Goal: Task Accomplishment & Management: Use online tool/utility

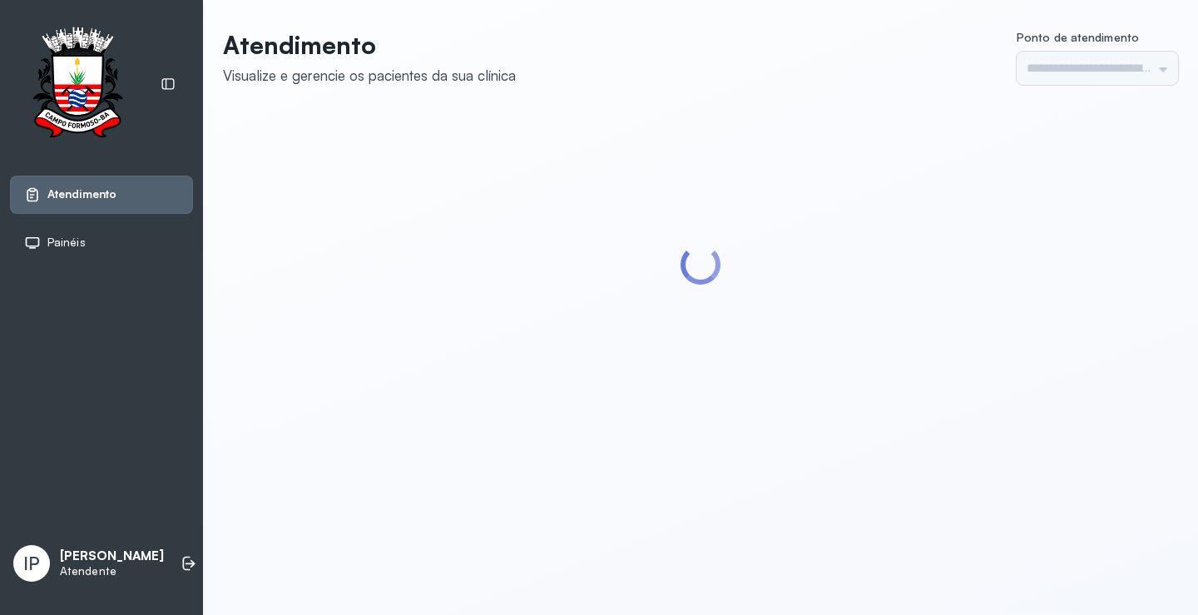
type input "*********"
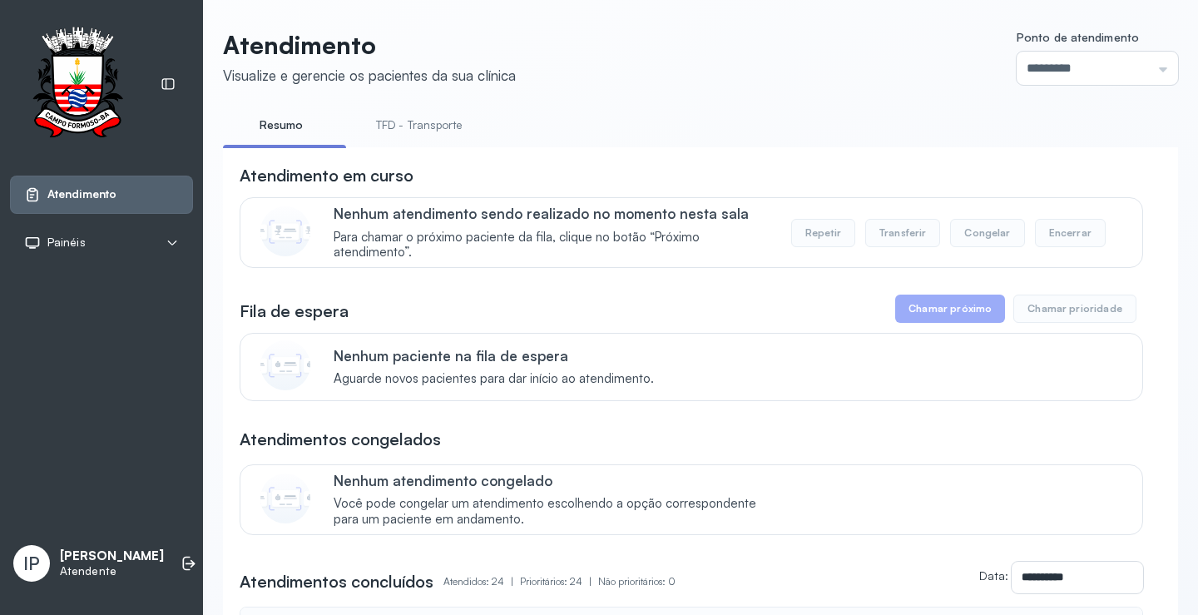
click at [385, 136] on link "TFD - Transporte" at bounding box center [419, 125] width 120 height 27
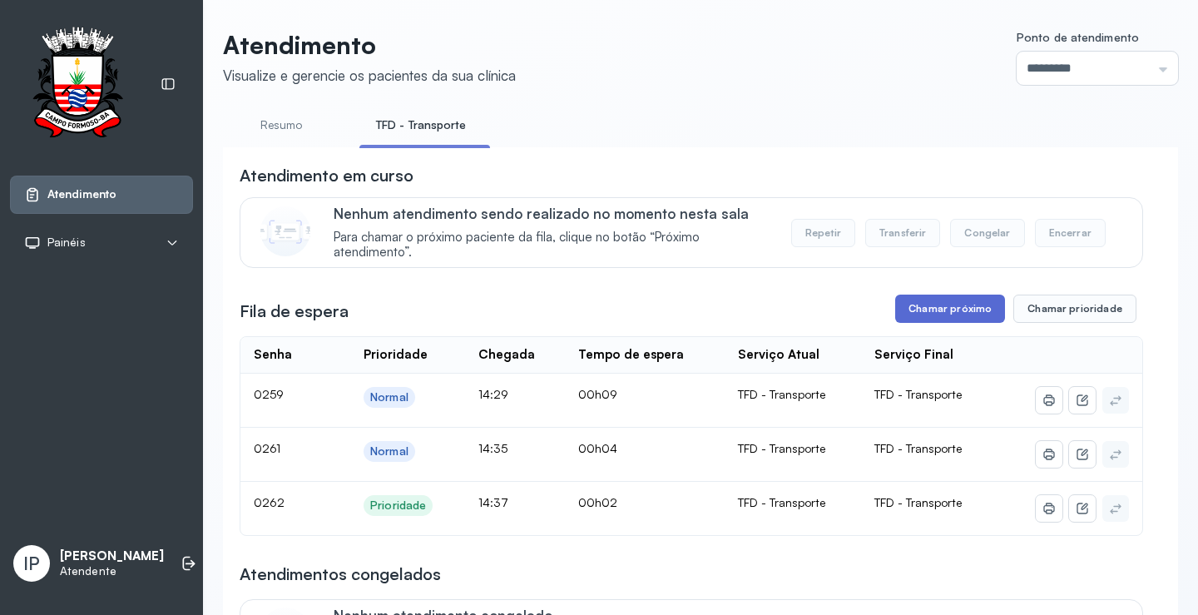
click at [939, 303] on button "Chamar próximo" at bounding box center [950, 309] width 110 height 28
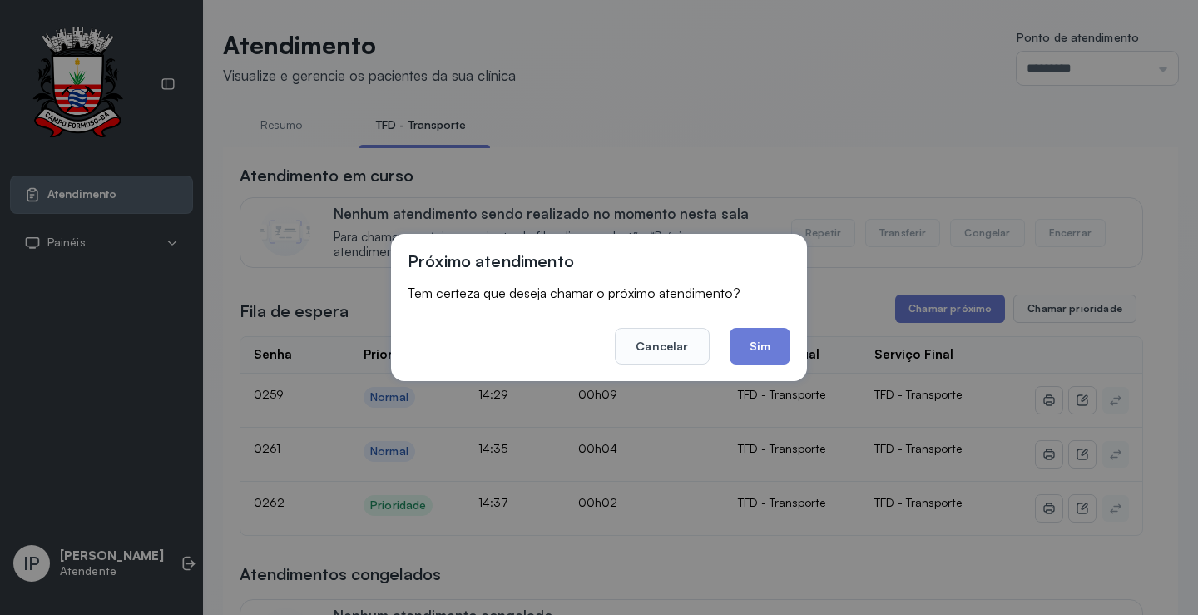
click at [727, 341] on footer "Cancelar Sim" at bounding box center [599, 335] width 383 height 60
click at [743, 345] on button "Sim" at bounding box center [760, 346] width 61 height 37
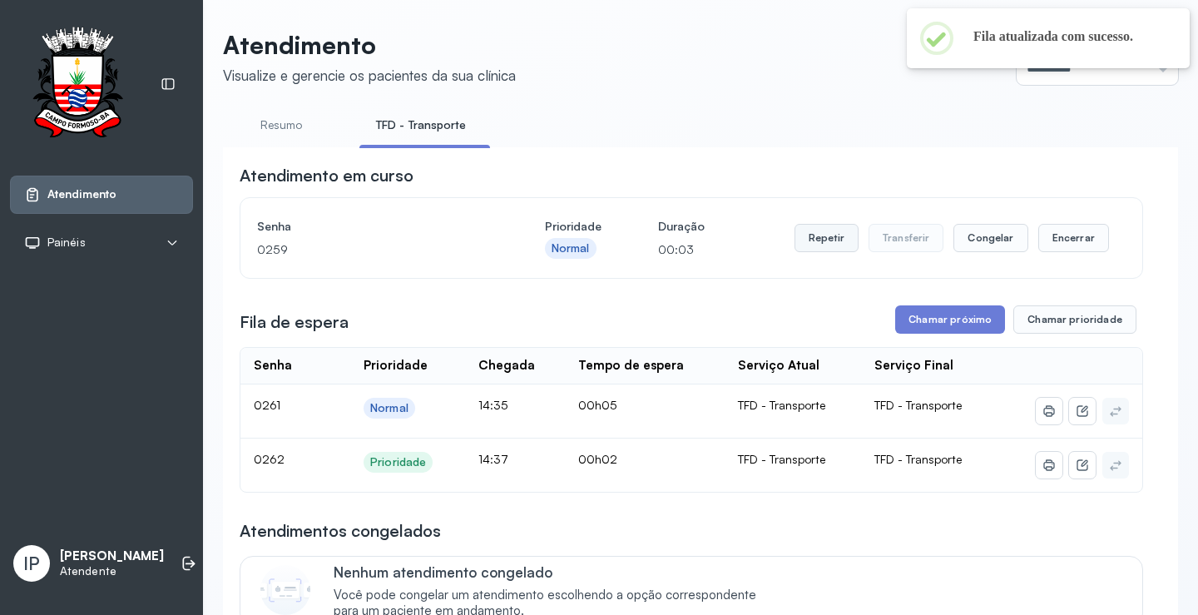
click at [814, 244] on button "Repetir" at bounding box center [827, 238] width 64 height 28
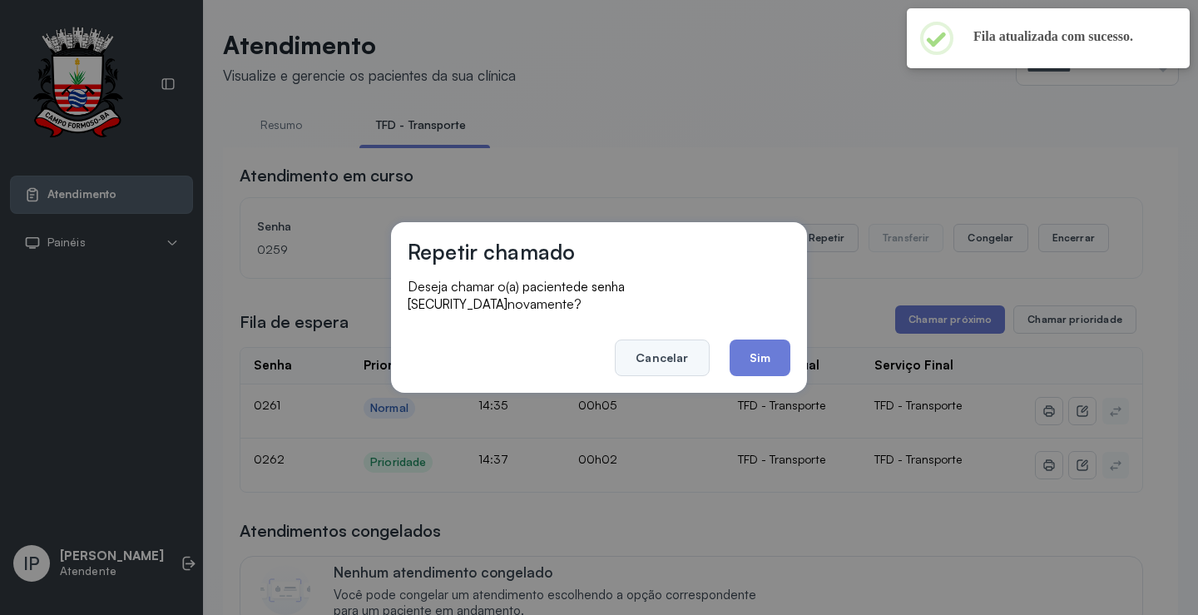
click at [677, 340] on button "Cancelar" at bounding box center [662, 358] width 94 height 37
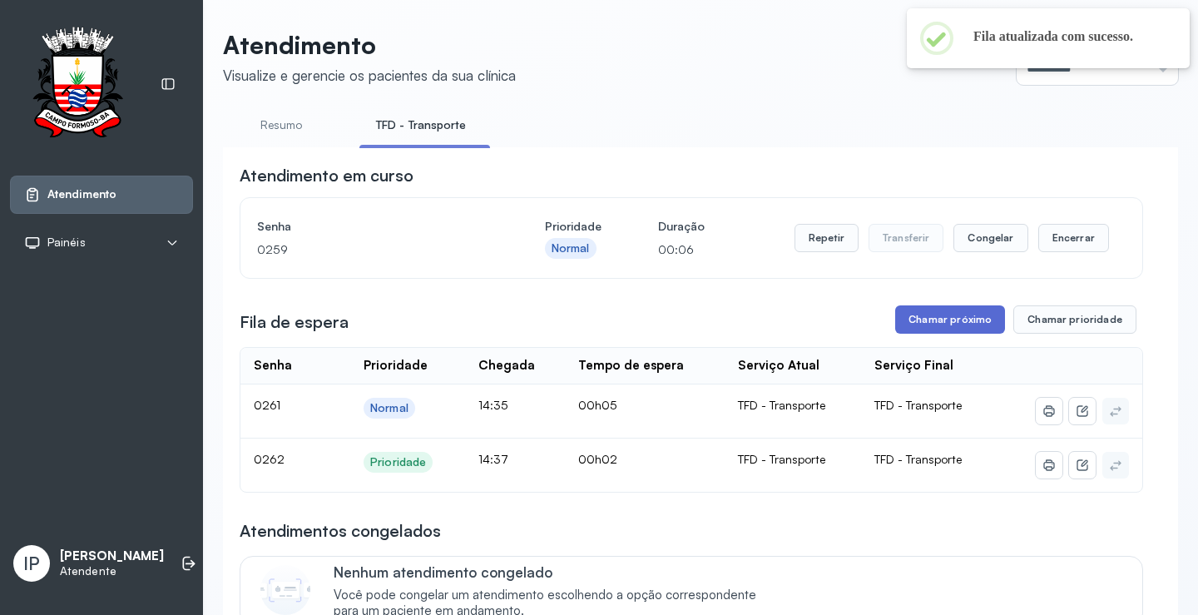
click at [974, 323] on button "Chamar próximo" at bounding box center [950, 319] width 110 height 28
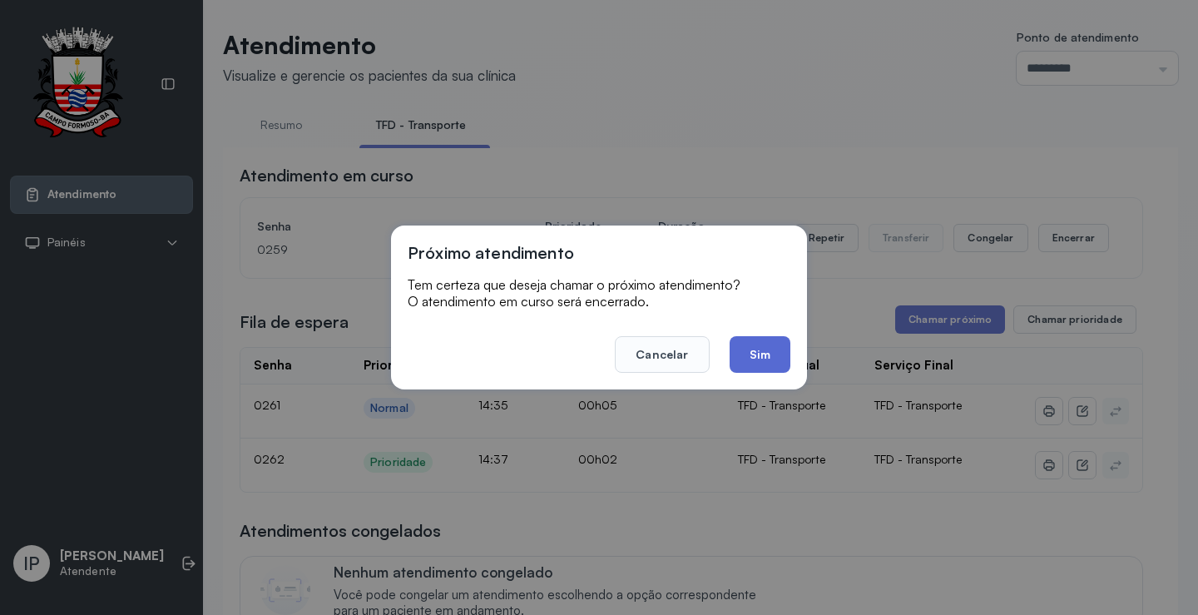
click at [777, 355] on button "Sim" at bounding box center [760, 354] width 61 height 37
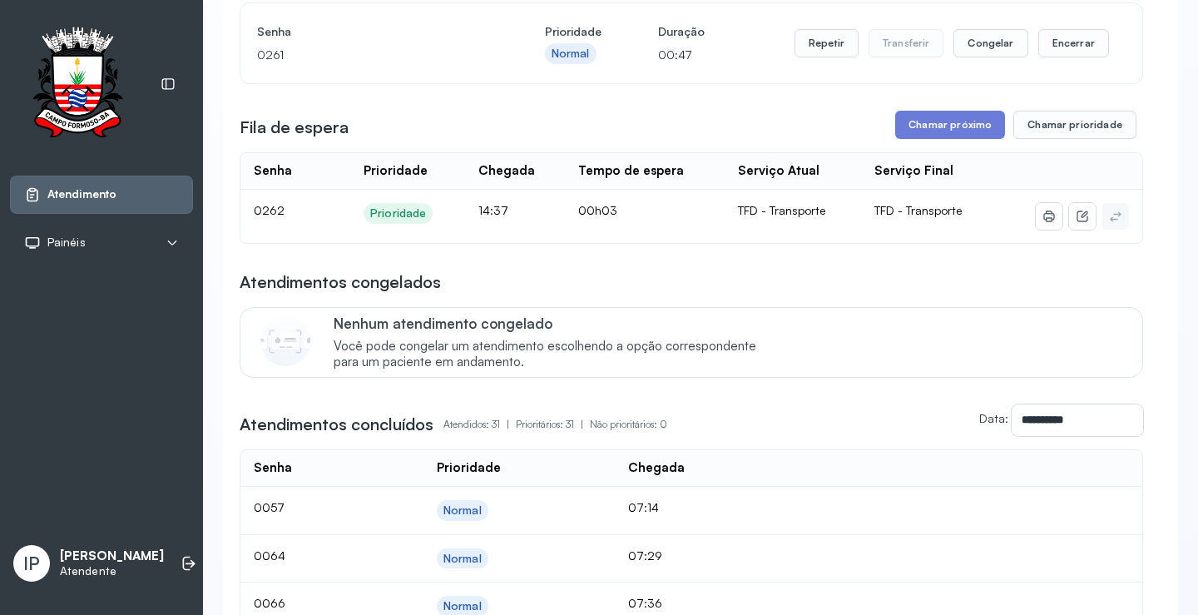
scroll to position [83, 0]
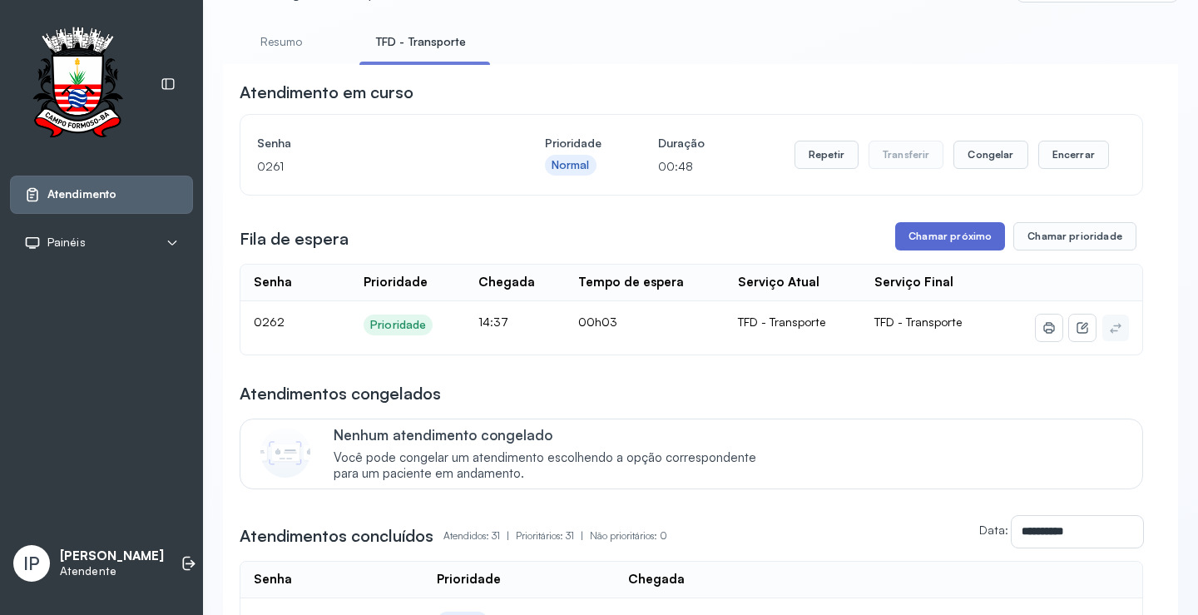
click at [931, 248] on button "Chamar próximo" at bounding box center [950, 236] width 110 height 28
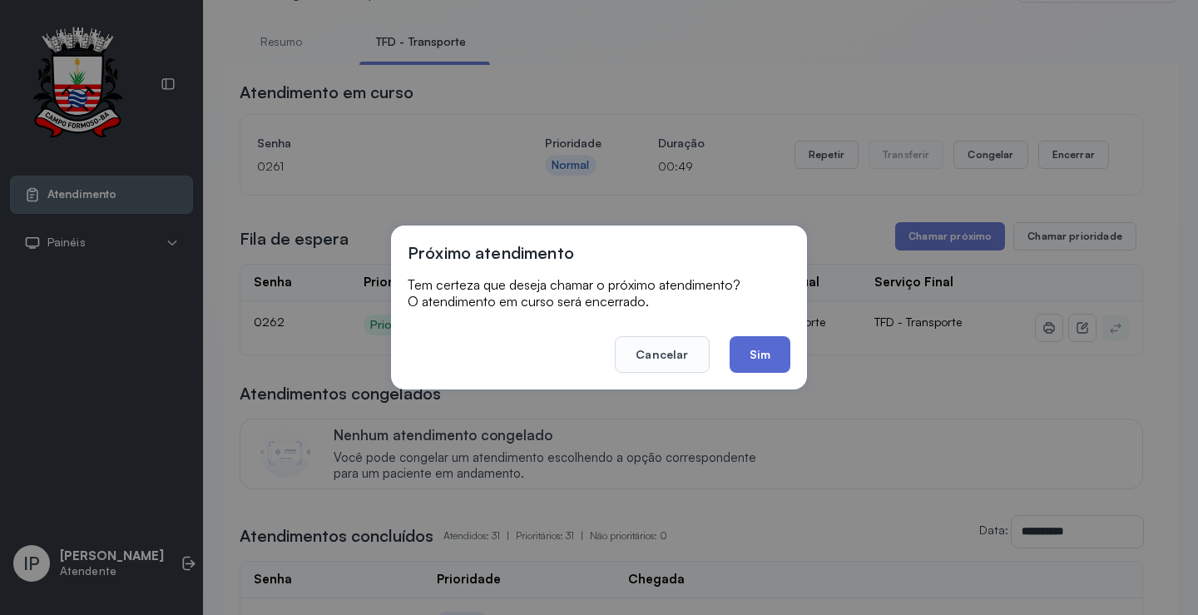
click at [769, 348] on button "Sim" at bounding box center [760, 354] width 61 height 37
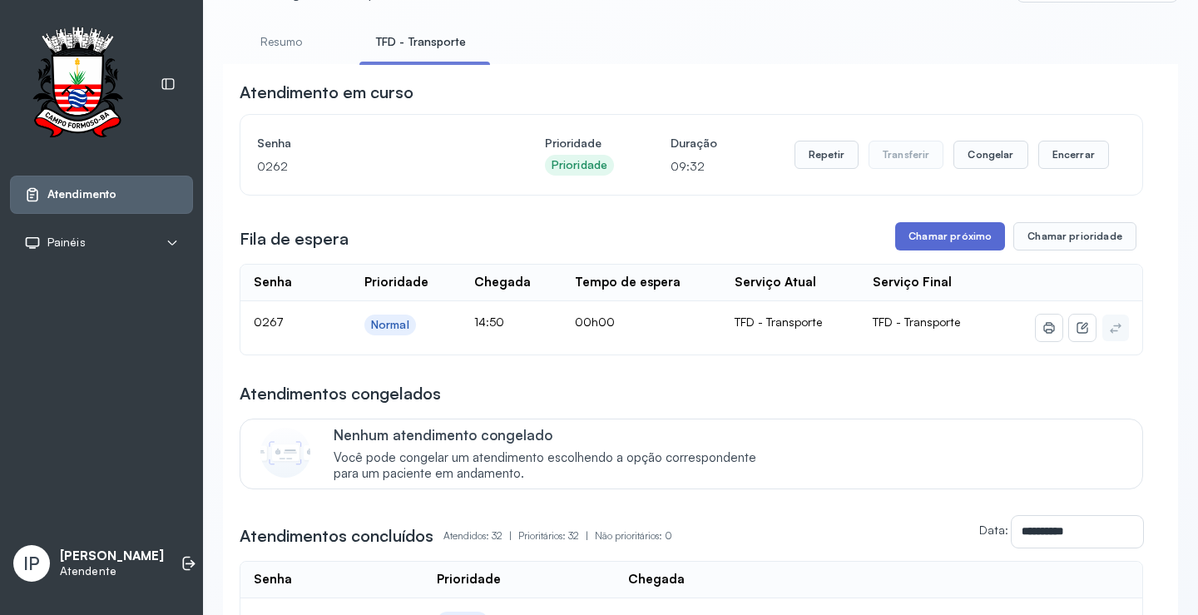
click at [918, 231] on button "Chamar próximo" at bounding box center [950, 236] width 110 height 28
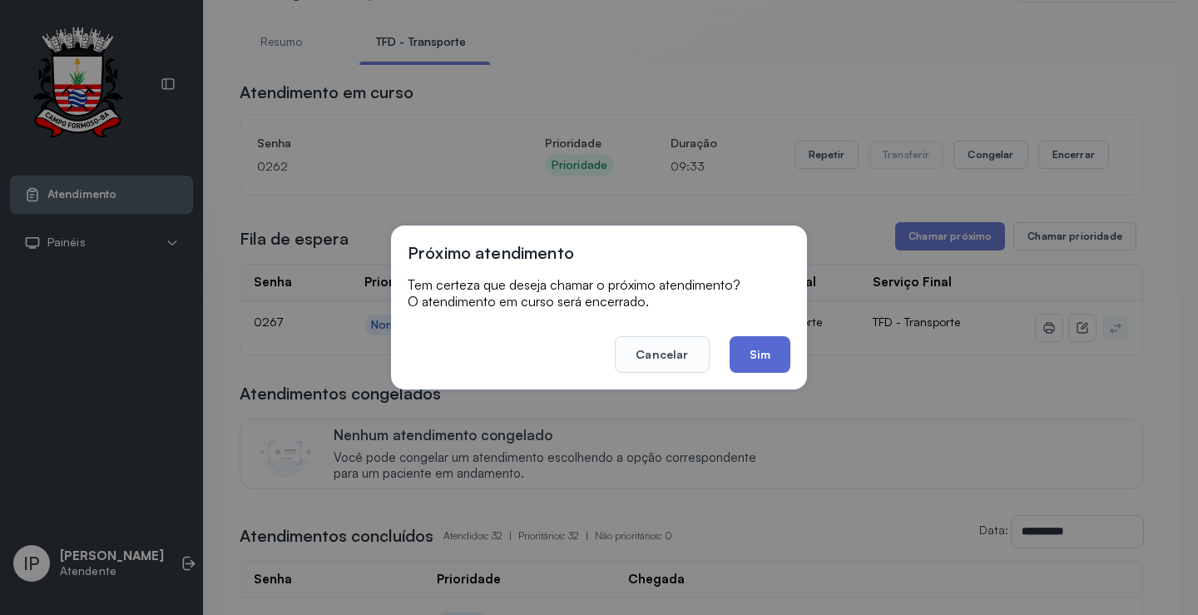
click at [771, 344] on button "Sim" at bounding box center [760, 354] width 61 height 37
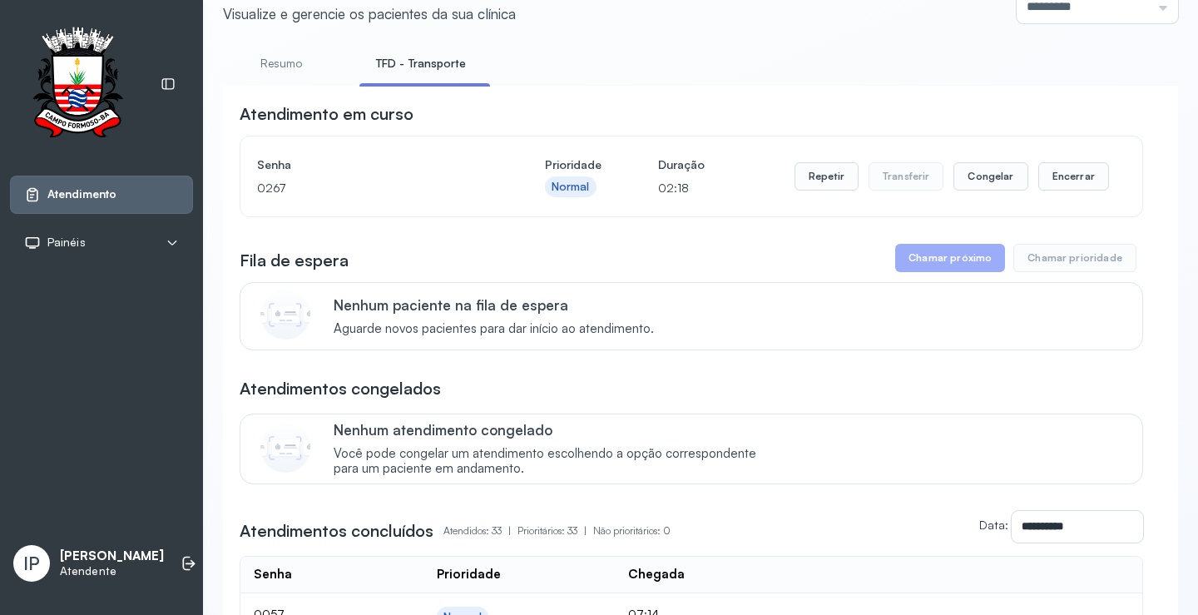
scroll to position [0, 0]
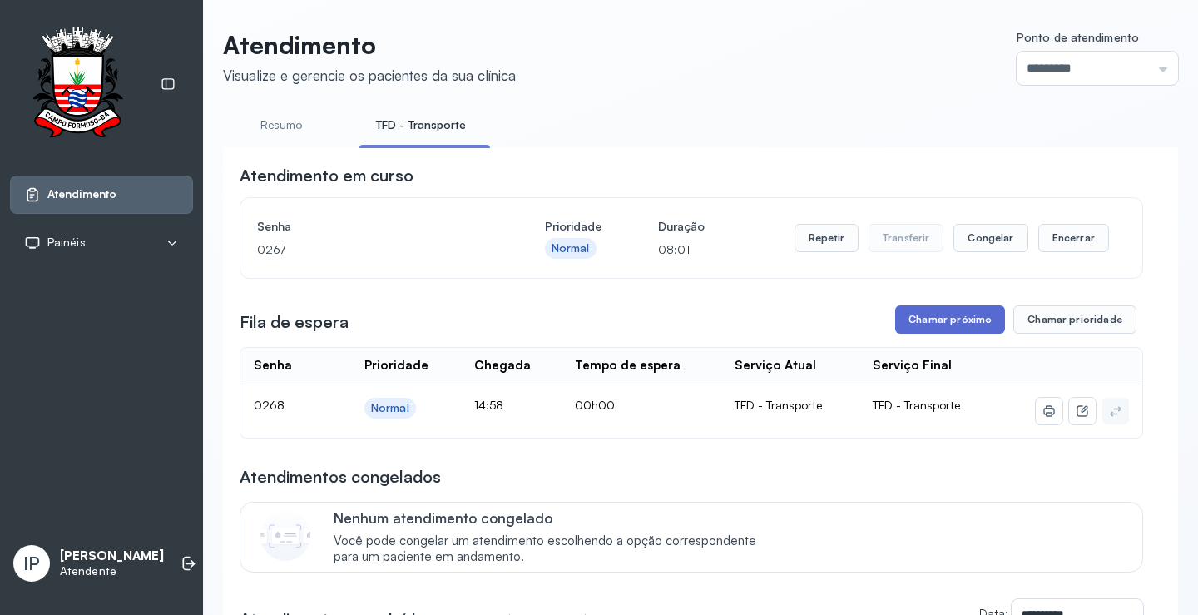
click at [934, 331] on button "Chamar próximo" at bounding box center [950, 319] width 110 height 28
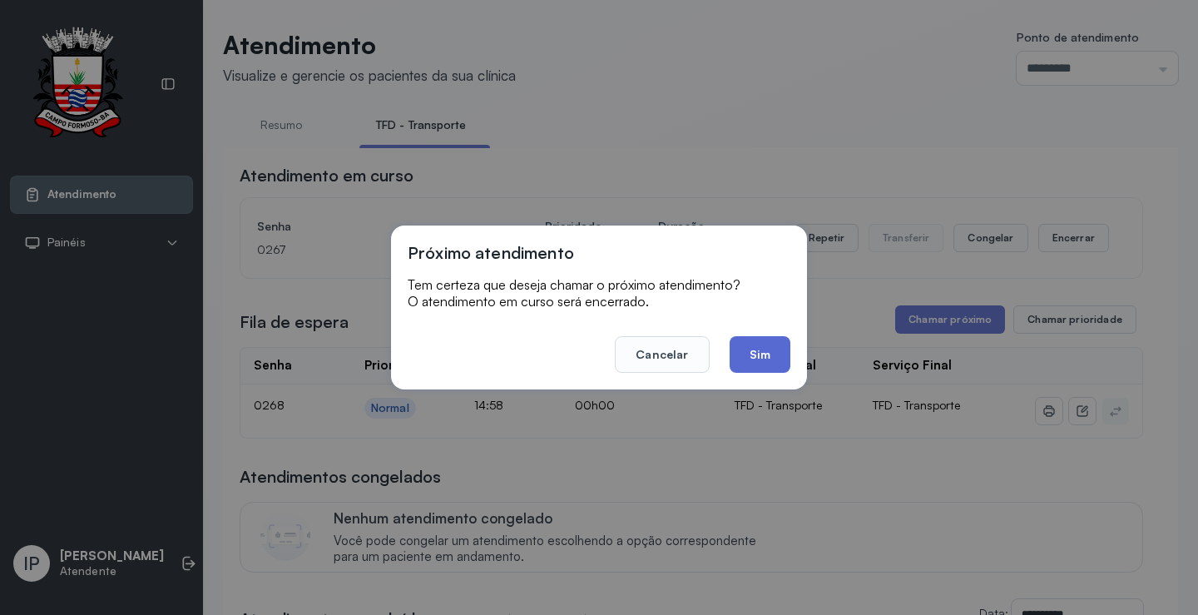
click at [785, 360] on button "Sim" at bounding box center [760, 354] width 61 height 37
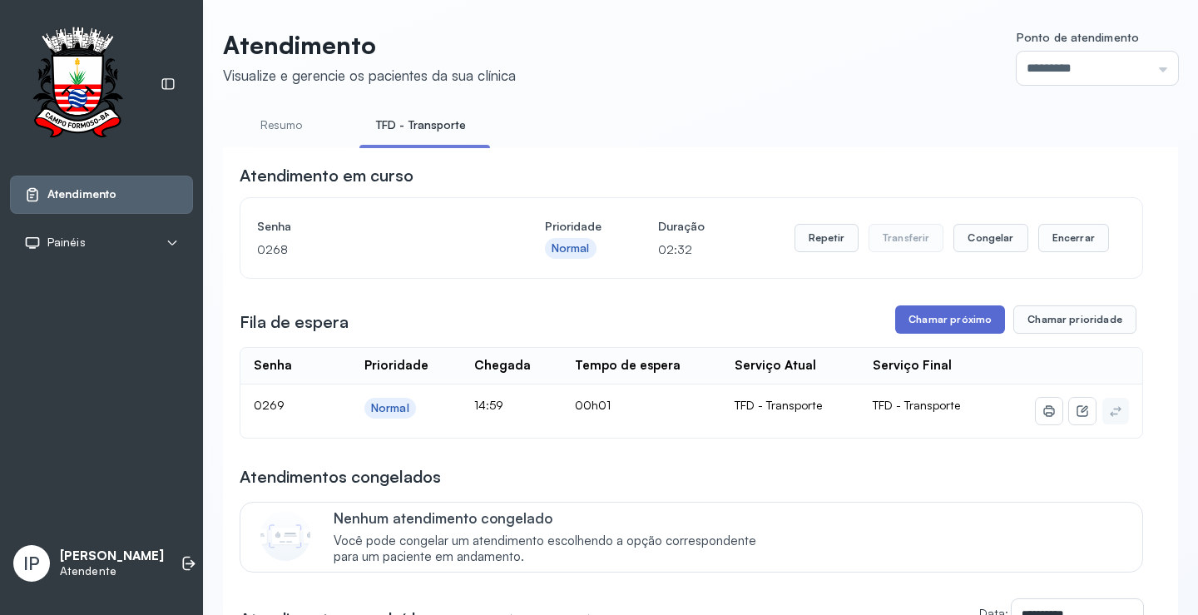
click at [907, 315] on button "Chamar próximo" at bounding box center [950, 319] width 110 height 28
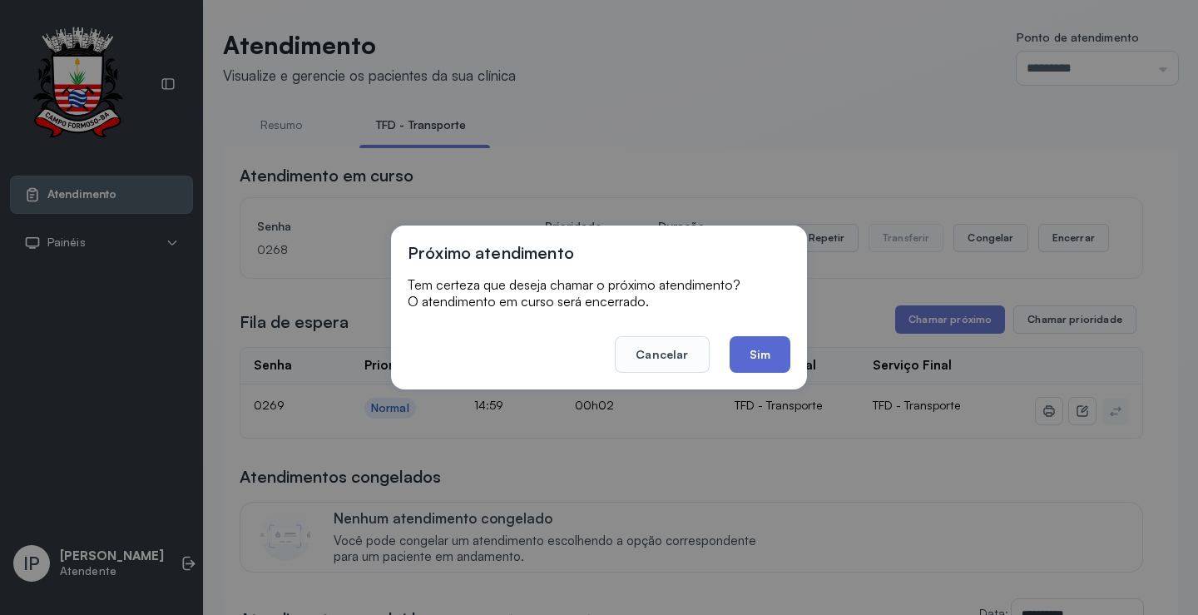
click at [746, 348] on button "Sim" at bounding box center [760, 354] width 61 height 37
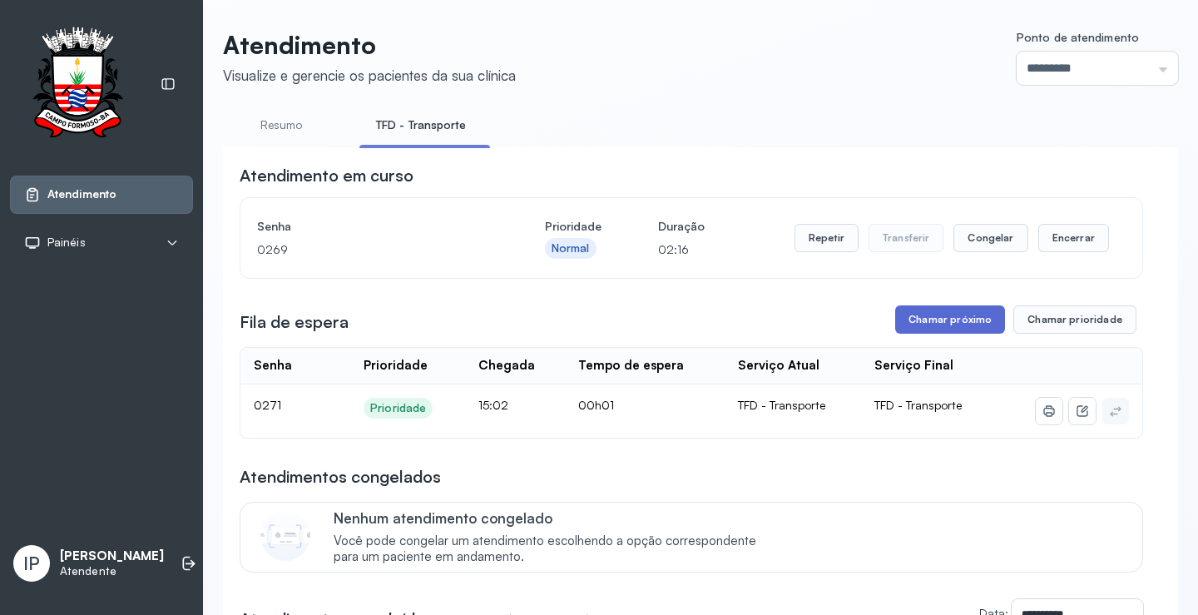
click at [929, 324] on button "Chamar próximo" at bounding box center [950, 319] width 110 height 28
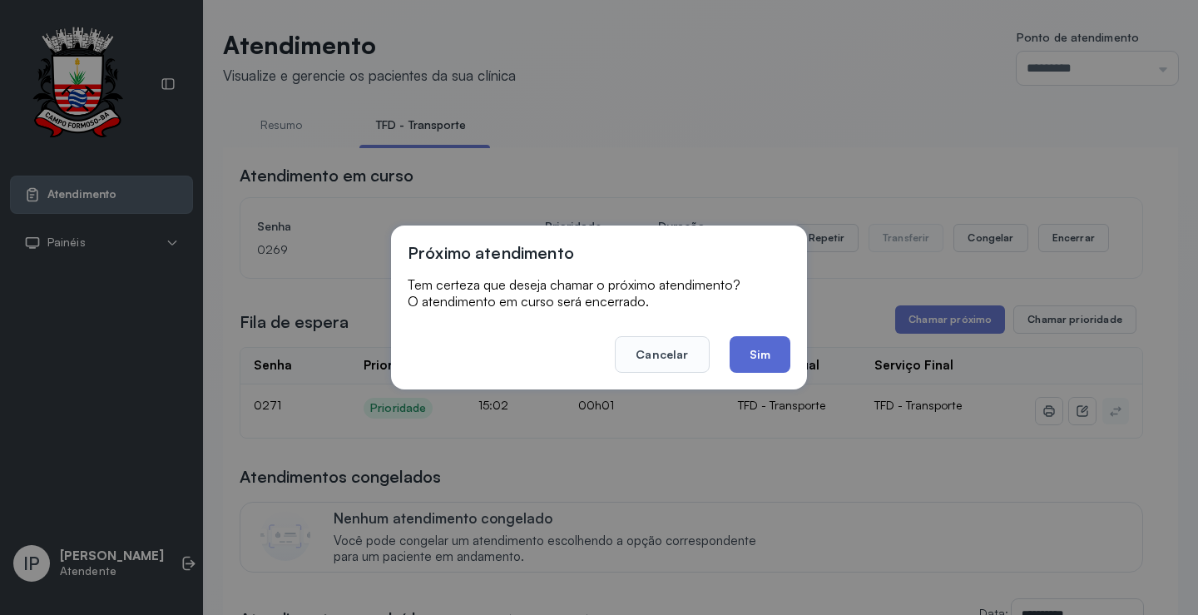
click at [764, 358] on button "Sim" at bounding box center [760, 354] width 61 height 37
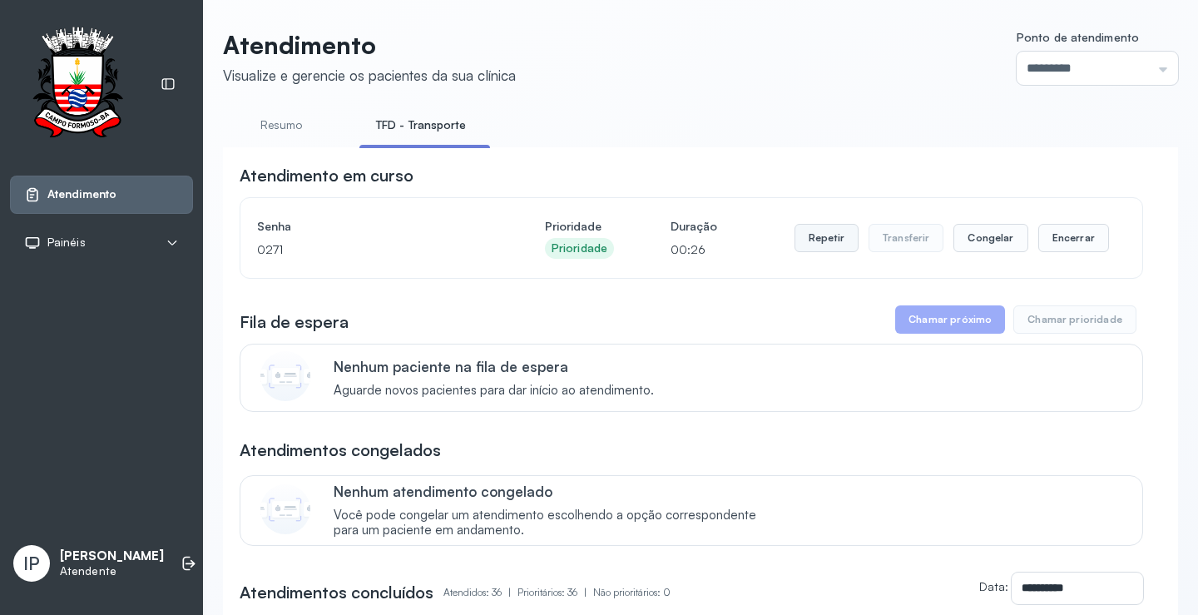
click at [819, 230] on button "Repetir" at bounding box center [827, 238] width 64 height 28
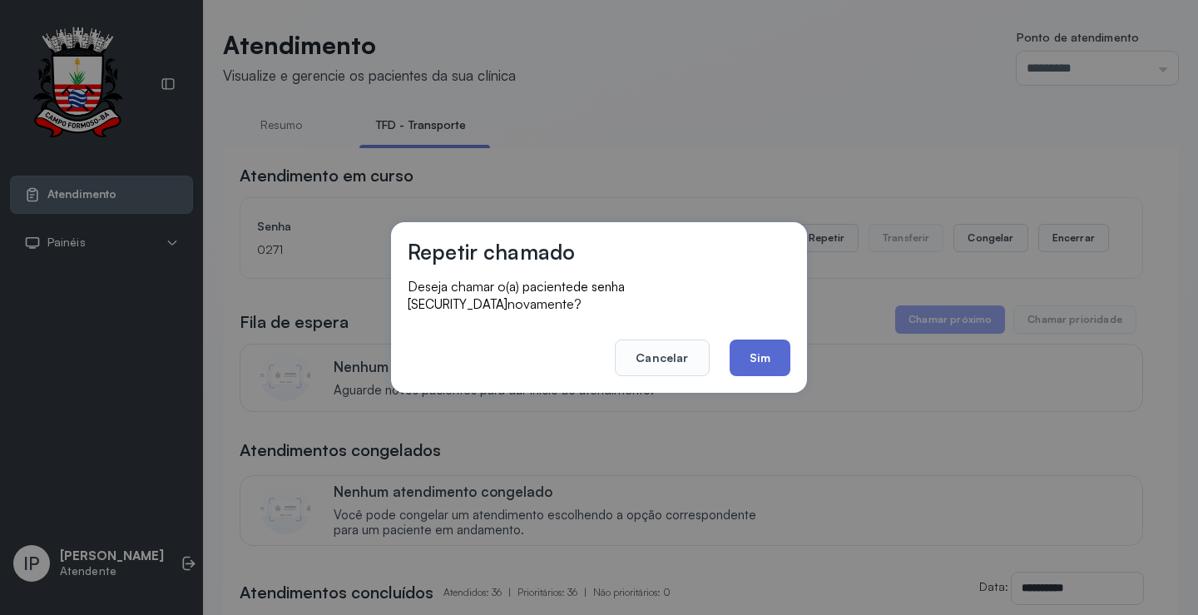
click at [755, 344] on button "Sim" at bounding box center [760, 358] width 61 height 37
